Goal: Navigation & Orientation: Find specific page/section

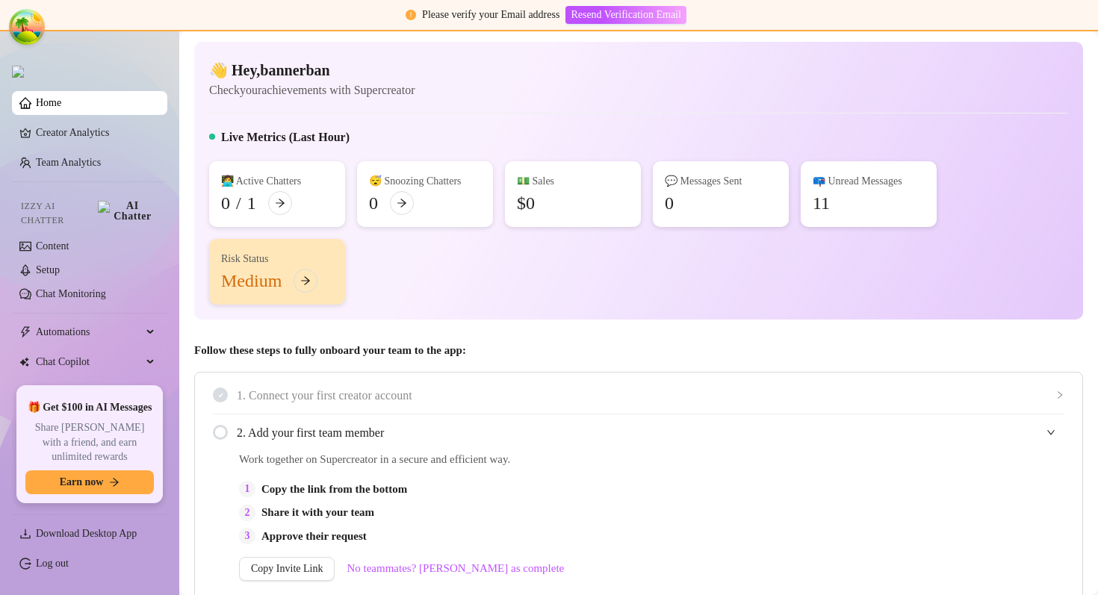
click at [622, 242] on div "👩‍💻 Active Chatters 0 / 1 😴 Snoozing Chatters 0 💵 Sales $0 💬 Messages Sent 0 📪 …" at bounding box center [638, 232] width 859 height 143
